Goal: Use online tool/utility: Use online tool/utility

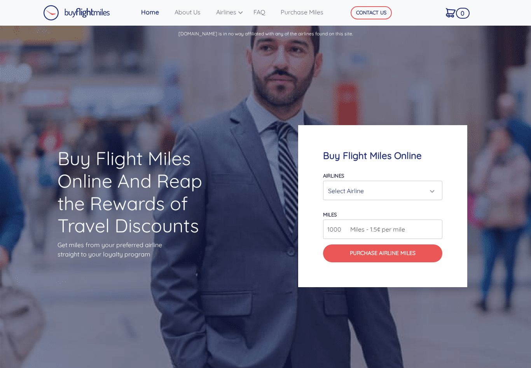
click at [435, 198] on div "Select Airline" at bounding box center [382, 190] width 109 height 15
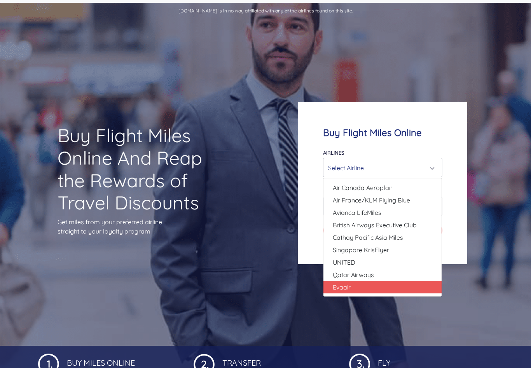
scroll to position [26, 0]
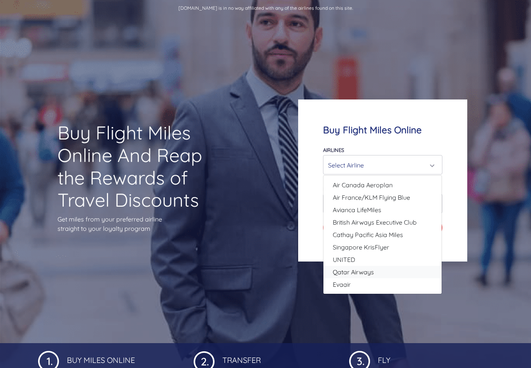
click at [370, 277] on span "Qatar Airways" at bounding box center [353, 271] width 41 height 9
select select "Qatar Airways"
type input "10000"
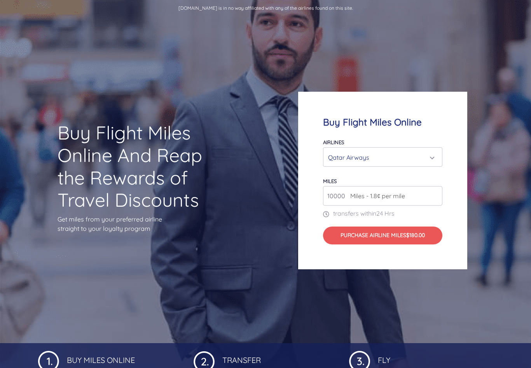
click at [360, 200] on span "Miles - 1.8¢ per mile" at bounding box center [375, 195] width 59 height 9
click at [336, 202] on input "10000" at bounding box center [382, 195] width 119 height 19
click at [356, 156] on div "Qatar Airways" at bounding box center [380, 157] width 104 height 15
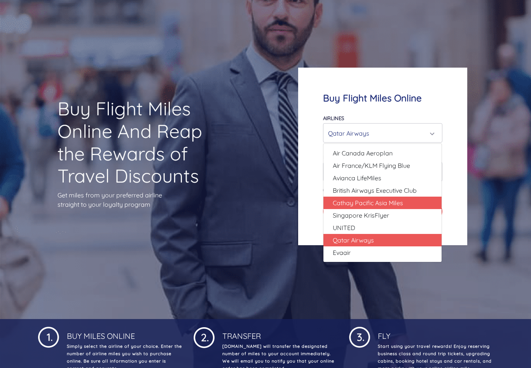
scroll to position [22, 0]
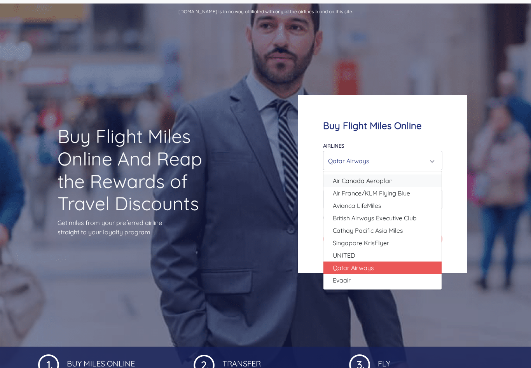
click at [356, 185] on span "Air Canada Aeroplan" at bounding box center [363, 180] width 60 height 9
select select "Air Canada Aeroplan"
type input "80000"
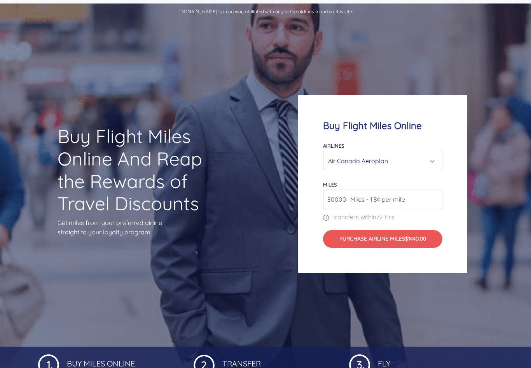
click at [387, 204] on span "Miles - 1.8¢ per mile" at bounding box center [375, 199] width 59 height 9
